Goal: Find contact information: Find contact information

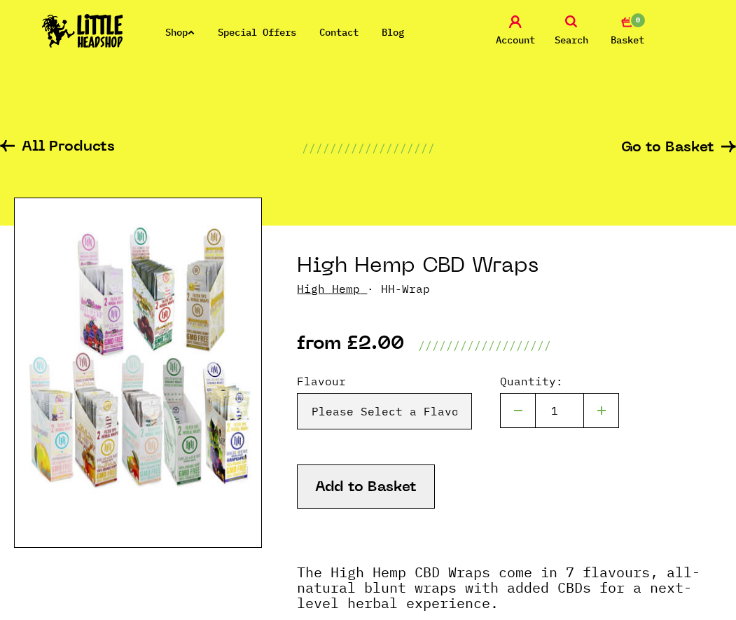
click at [351, 30] on link "Contact" at bounding box center [338, 32] width 39 height 13
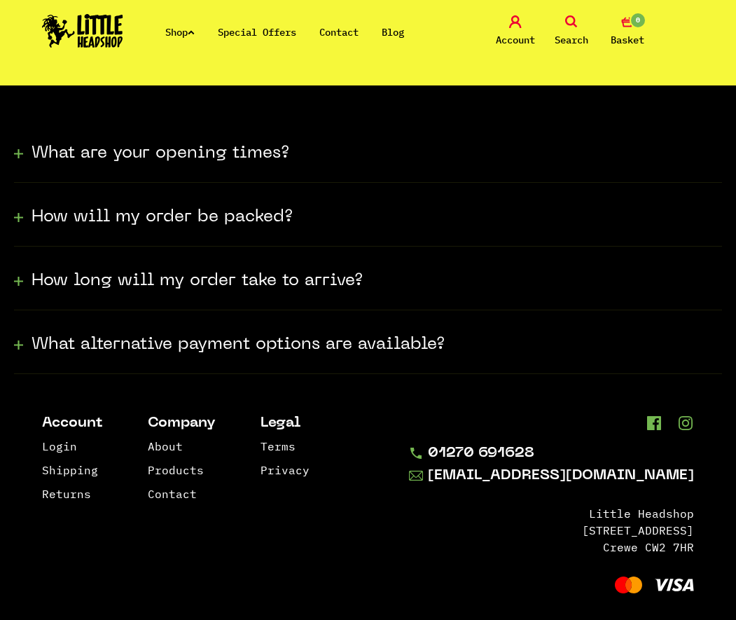
scroll to position [410, 0]
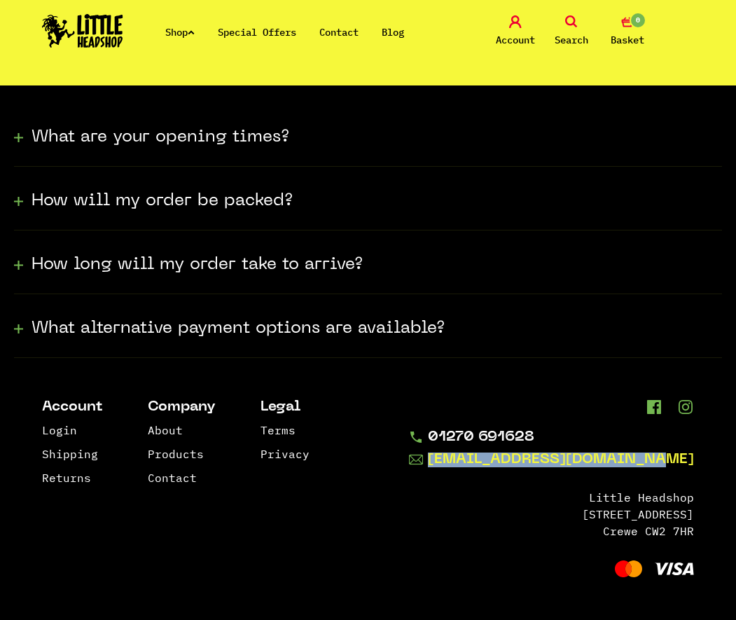
drag, startPoint x: 701, startPoint y: 463, endPoint x: 497, endPoint y: 465, distance: 204.4
click at [497, 465] on footer "Account Login Shipping Returns Company About Products Contact Legal Terms Priva…" at bounding box center [368, 489] width 736 height 263
drag, startPoint x: 497, startPoint y: 465, endPoint x: 584, endPoint y: 455, distance: 87.4
copy link "[EMAIL_ADDRESS][DOMAIN_NAME]"
click at [166, 428] on link "About" at bounding box center [165, 430] width 35 height 14
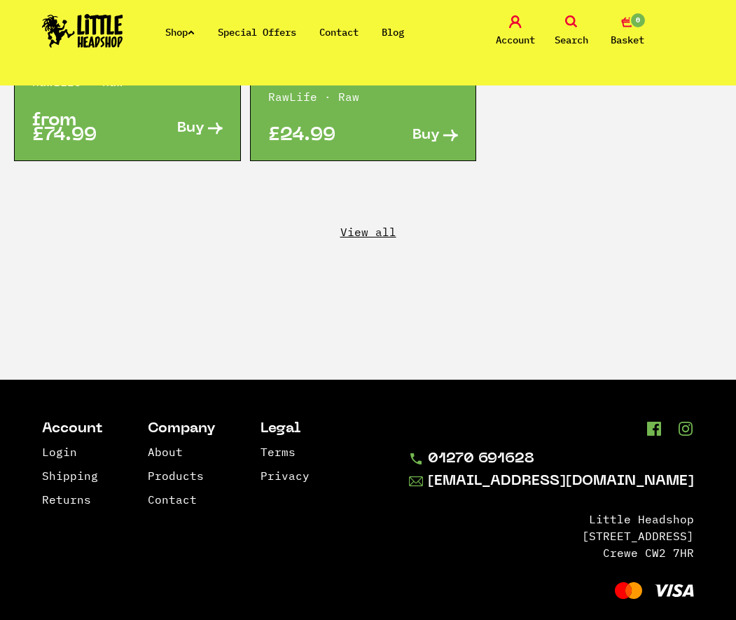
scroll to position [3163, 0]
